Goal: Information Seeking & Learning: Learn about a topic

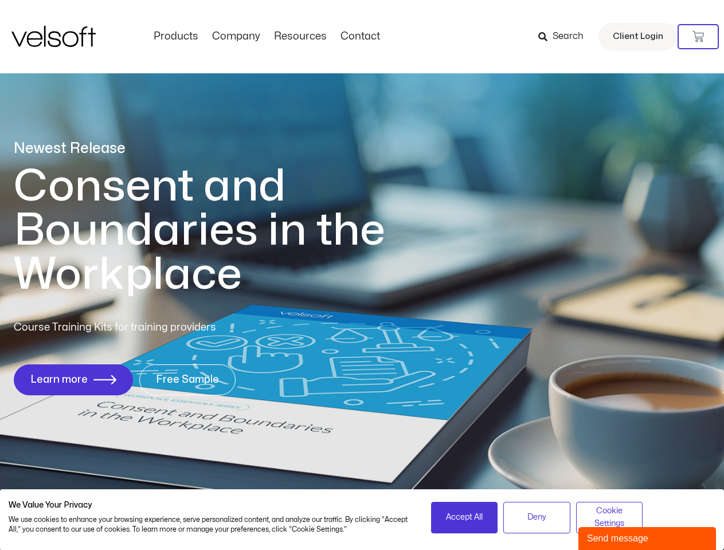
click at [362, 275] on h1 "Consent and Boundaries in the Workplace" at bounding box center [223, 230] width 418 height 132
click at [698, 37] on icon at bounding box center [697, 36] width 11 height 11
click at [464, 517] on span "Accept All" at bounding box center [464, 517] width 37 height 13
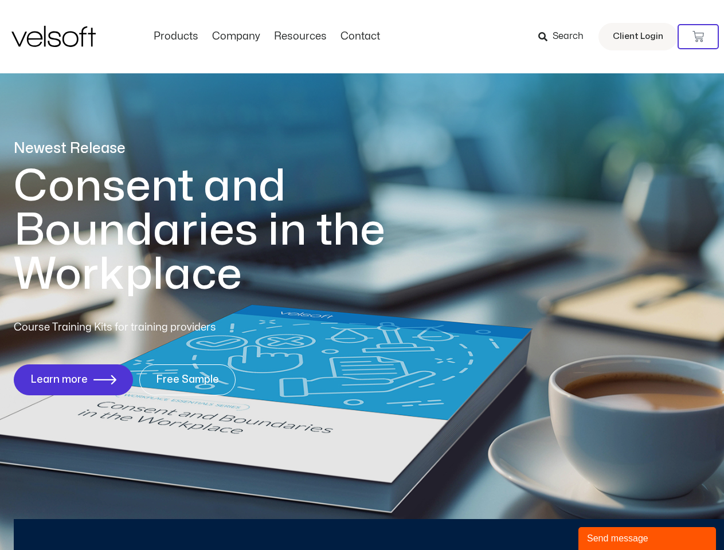
click at [536, 517] on div "Newest Release Consent and Boundaries in the Workplace Course Training Kits for…" at bounding box center [362, 273] width 724 height 556
click at [609, 517] on div "Newest Release Consent and Boundaries in the Workplace Course Training Kits for…" at bounding box center [362, 273] width 724 height 556
click at [647, 539] on div "Send message" at bounding box center [647, 539] width 120 height 14
